Goal: Task Accomplishment & Management: Manage account settings

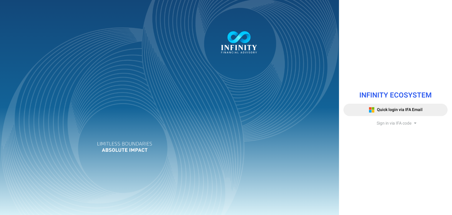
click at [388, 122] on span "Sign in via IFA code" at bounding box center [394, 123] width 35 height 6
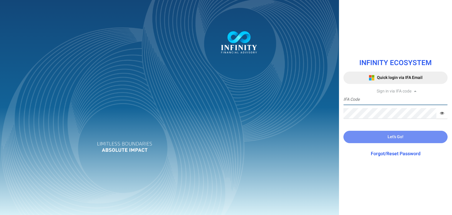
click at [366, 104] on input "text" at bounding box center [395, 99] width 104 height 11
type input "ADMINTRIAL"
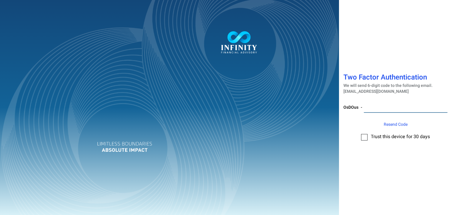
click at [385, 106] on input "number" at bounding box center [406, 107] width 84 height 11
paste input "979172"
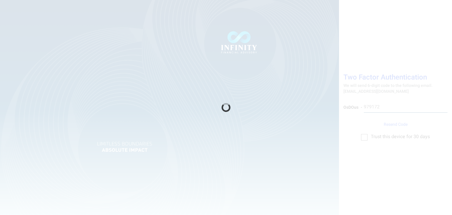
type input "979172"
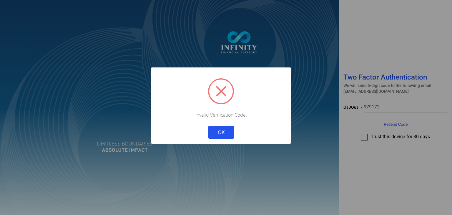
click at [224, 133] on button "OK" at bounding box center [221, 132] width 26 height 13
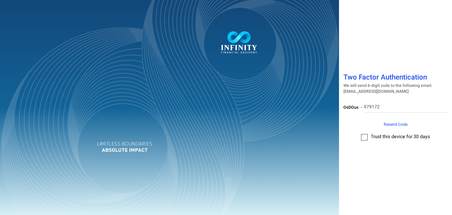
click at [403, 123] on span "Resend Code" at bounding box center [396, 124] width 24 height 6
click at [387, 110] on input "number" at bounding box center [406, 107] width 82 height 11
paste input "602050"
type input "602050"
